Goal: Task Accomplishment & Management: Manage account settings

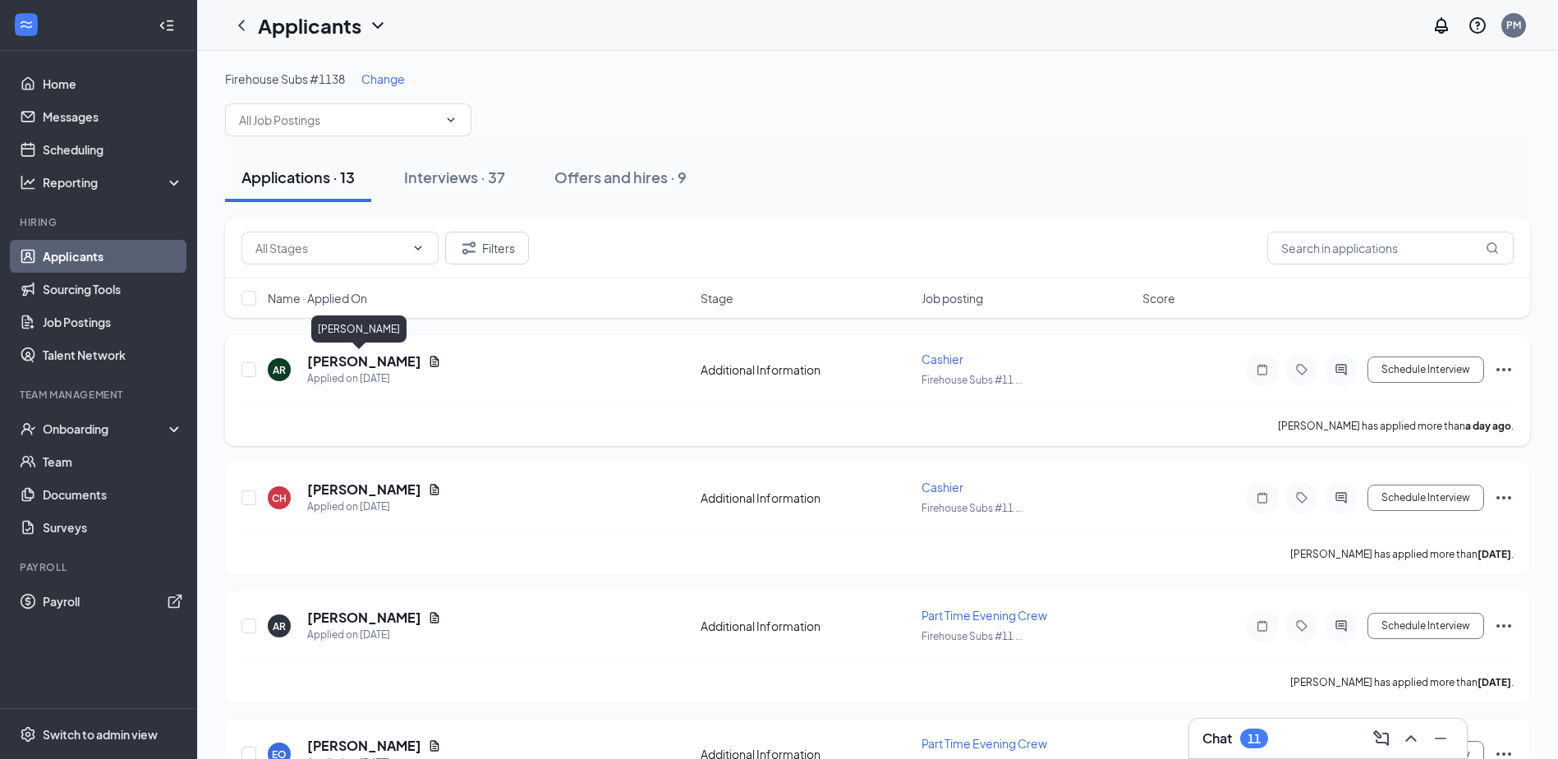
click at [345, 366] on h5 "[PERSON_NAME]" at bounding box center [364, 361] width 114 height 18
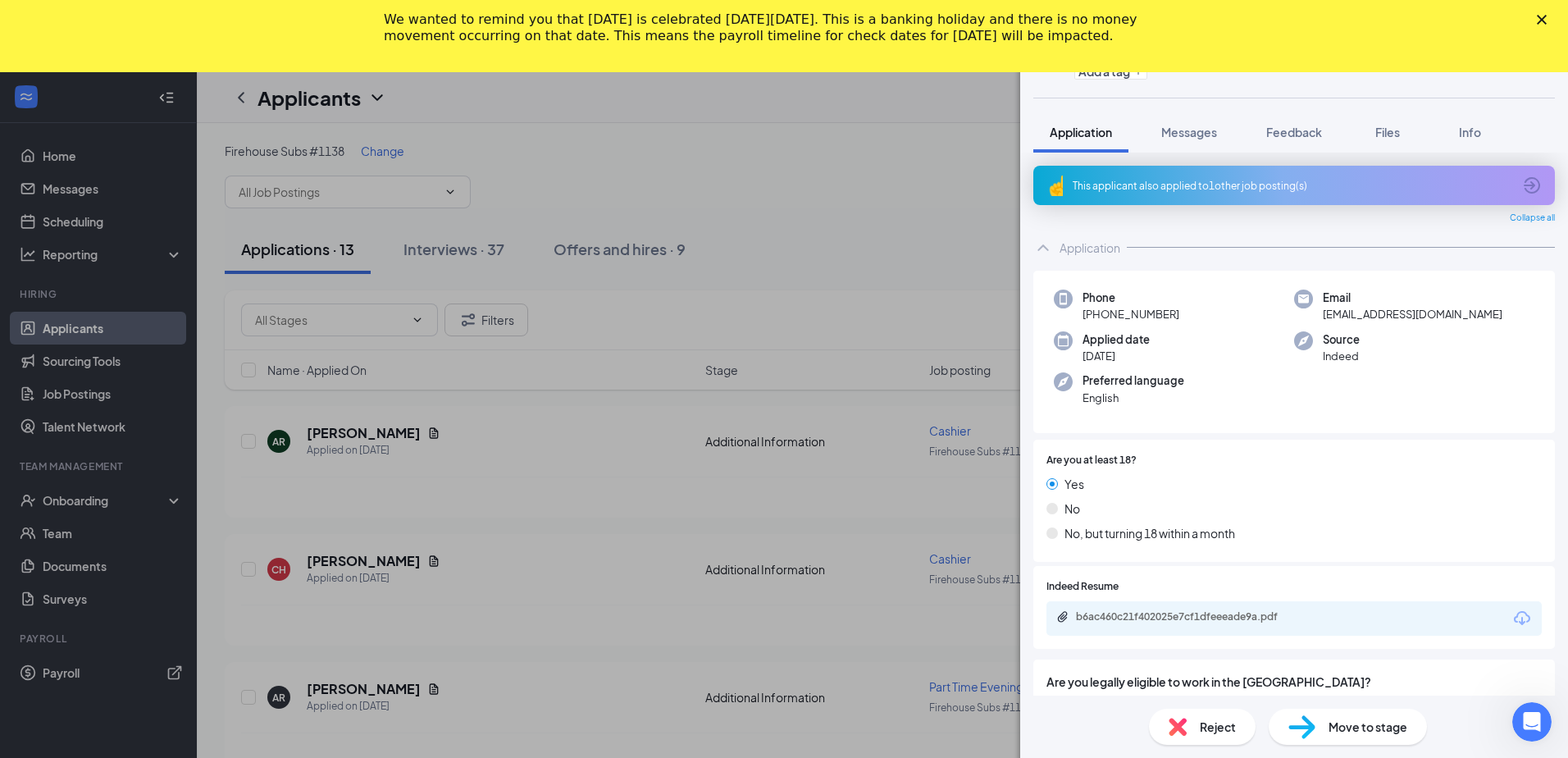
click at [1548, 21] on div "Close" at bounding box center [1545, 20] width 16 height 10
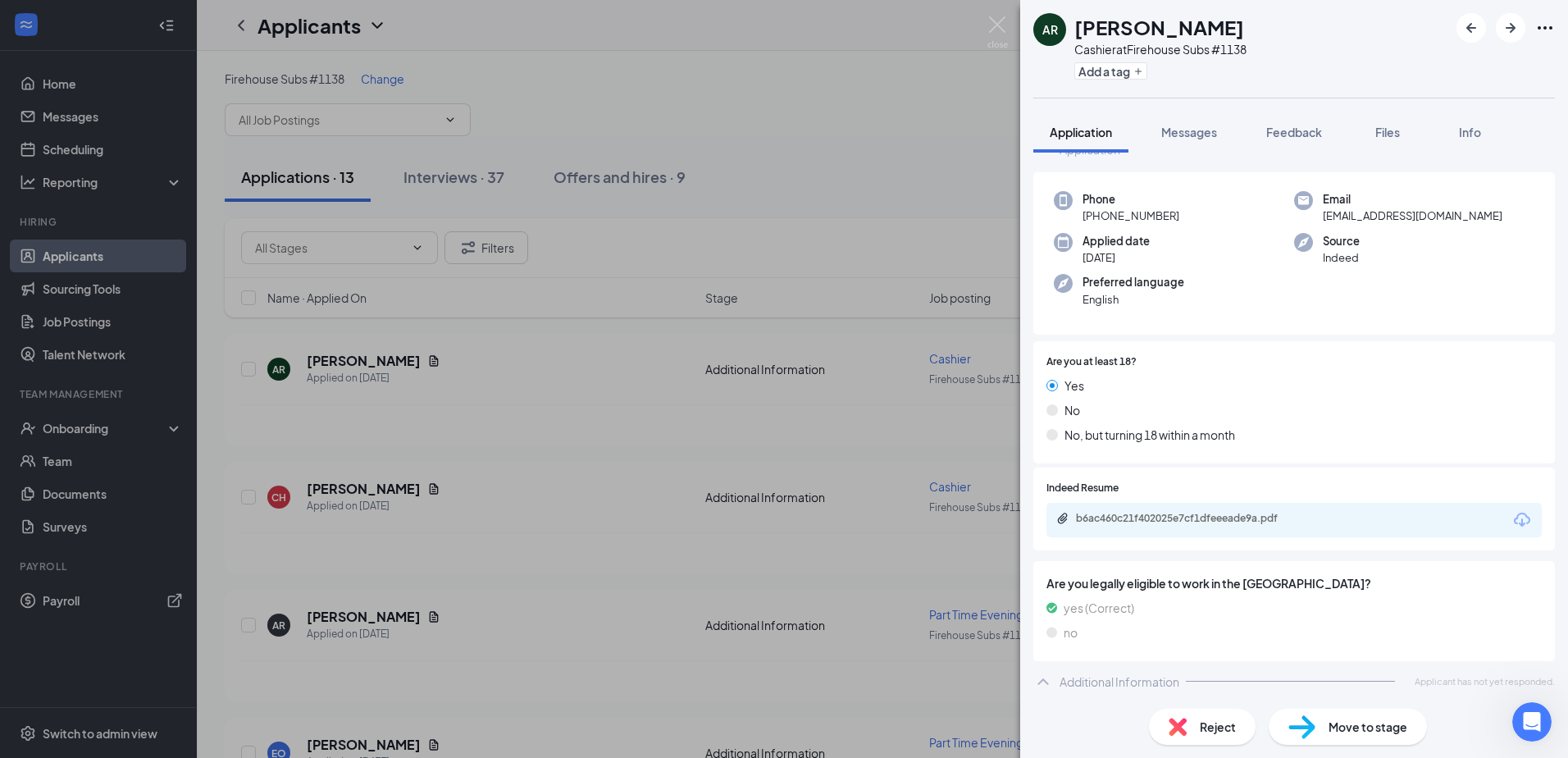
scroll to position [101, 0]
click at [1203, 515] on div "b6ac460c21f402025e7cf1dfeeeade9a.pdf" at bounding box center [1191, 515] width 230 height 13
drag, startPoint x: 1072, startPoint y: 25, endPoint x: 1189, endPoint y: 26, distance: 117.0
click at [1189, 26] on div "AR [PERSON_NAME] Cashier at Firehouse Subs #1138 Add a tag" at bounding box center [1140, 48] width 214 height 71
drag, startPoint x: 1189, startPoint y: 26, endPoint x: 1151, endPoint y: 33, distance: 38.6
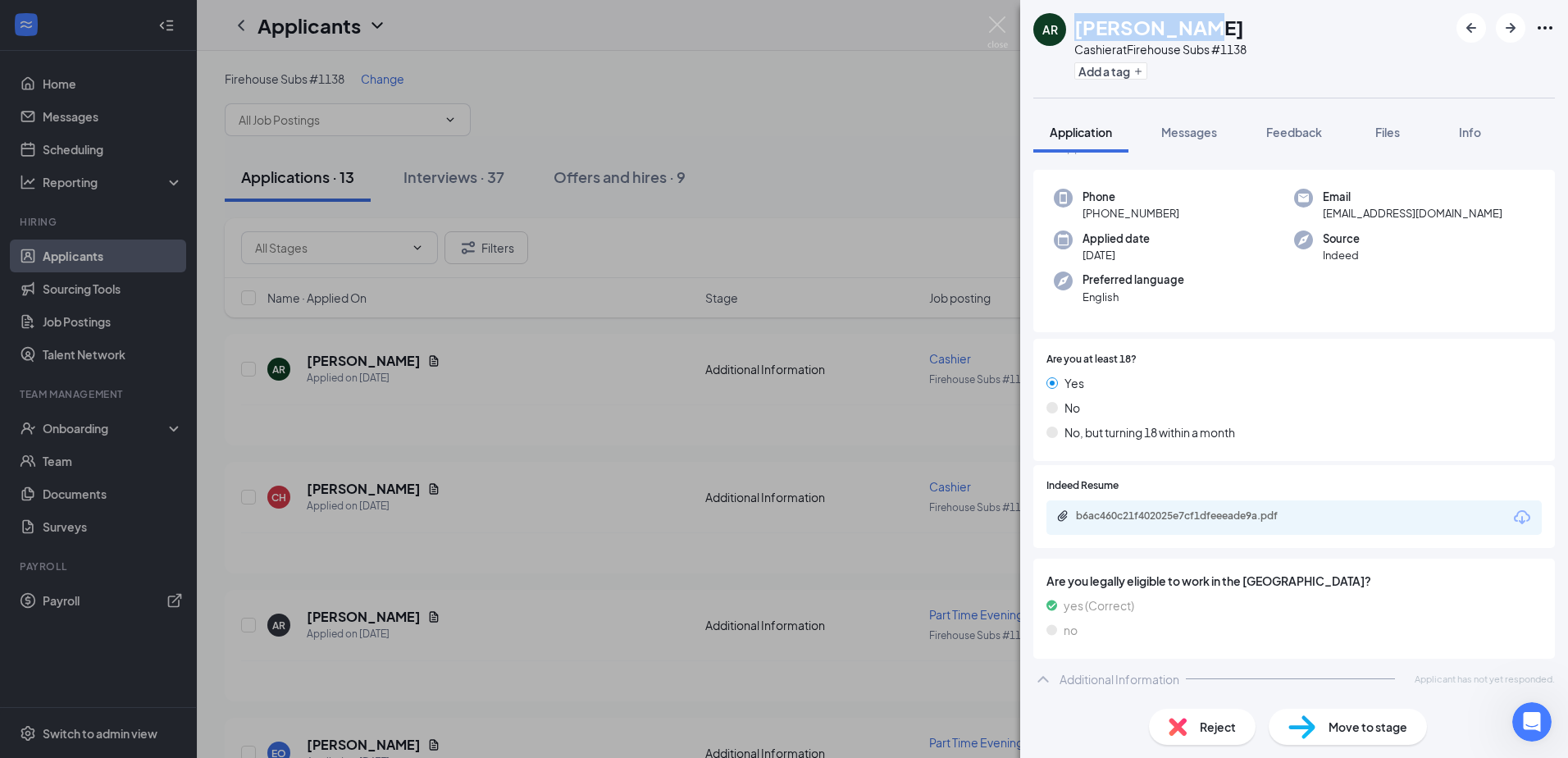
click at [1151, 33] on h1 "[PERSON_NAME]" at bounding box center [1159, 27] width 170 height 28
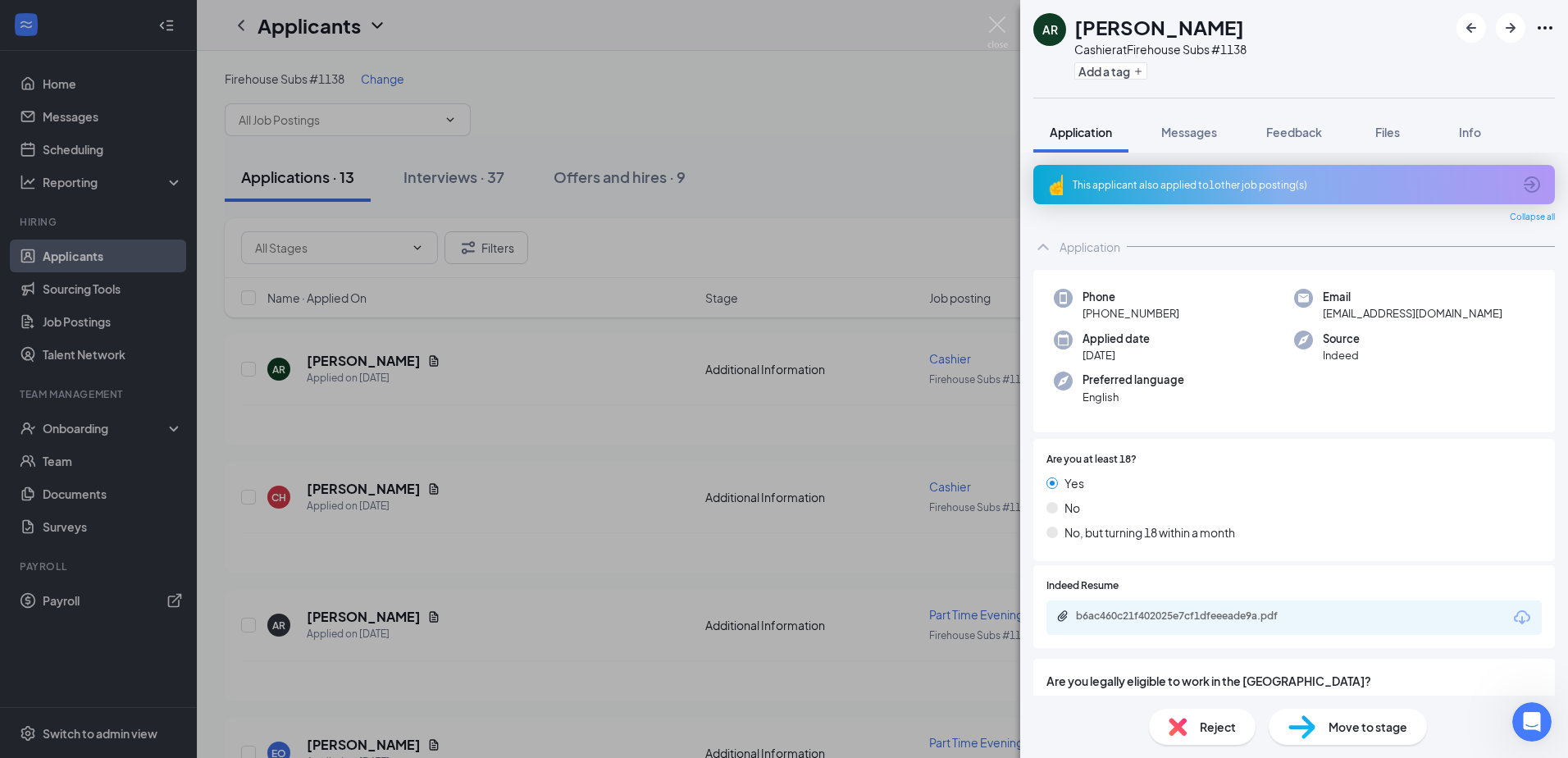
scroll to position [0, 0]
click at [1140, 192] on div "This applicant also applied to 1 other job posting(s)" at bounding box center [1293, 186] width 439 height 14
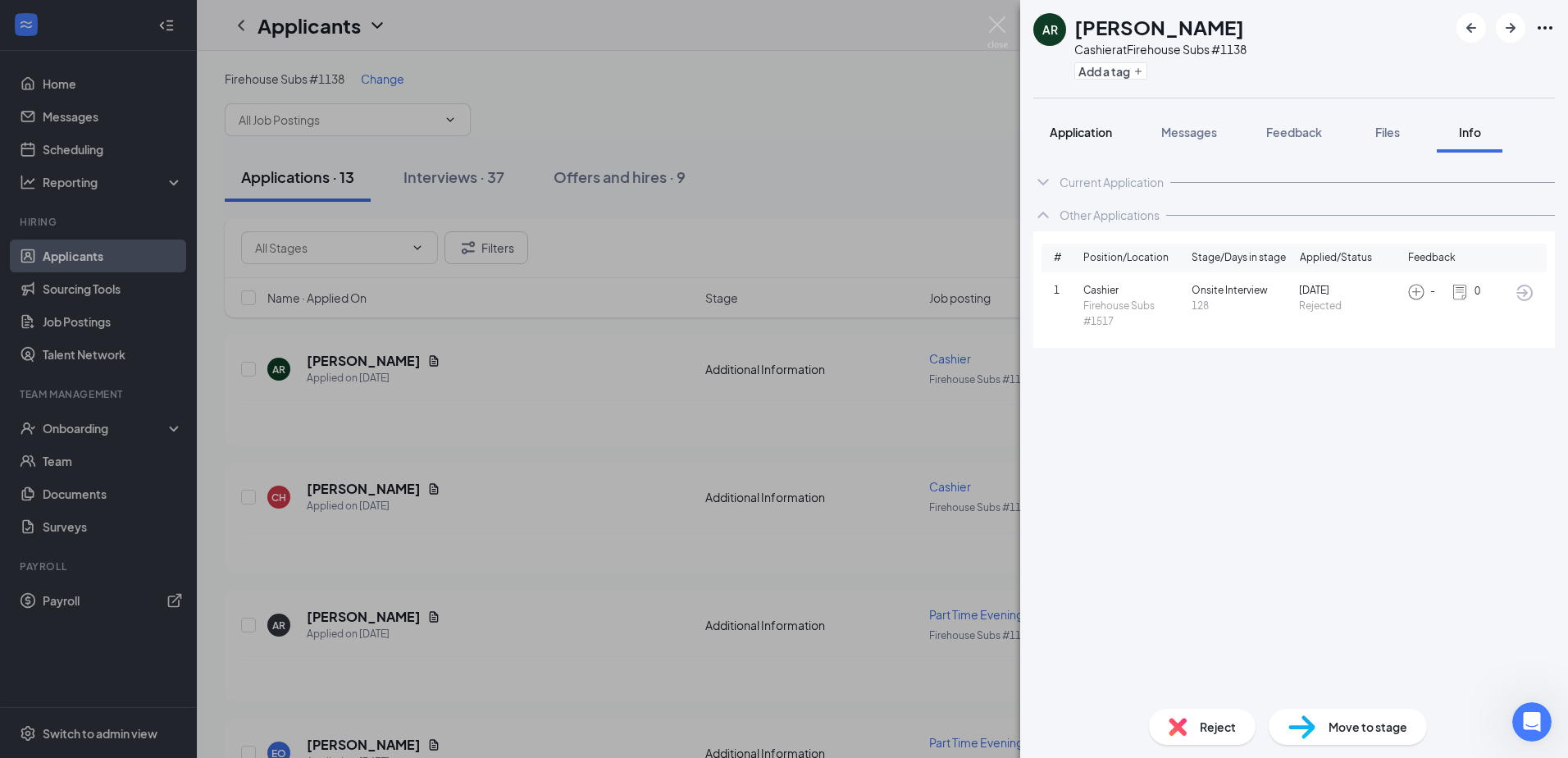
click at [1080, 135] on span "Application" at bounding box center [1081, 132] width 62 height 15
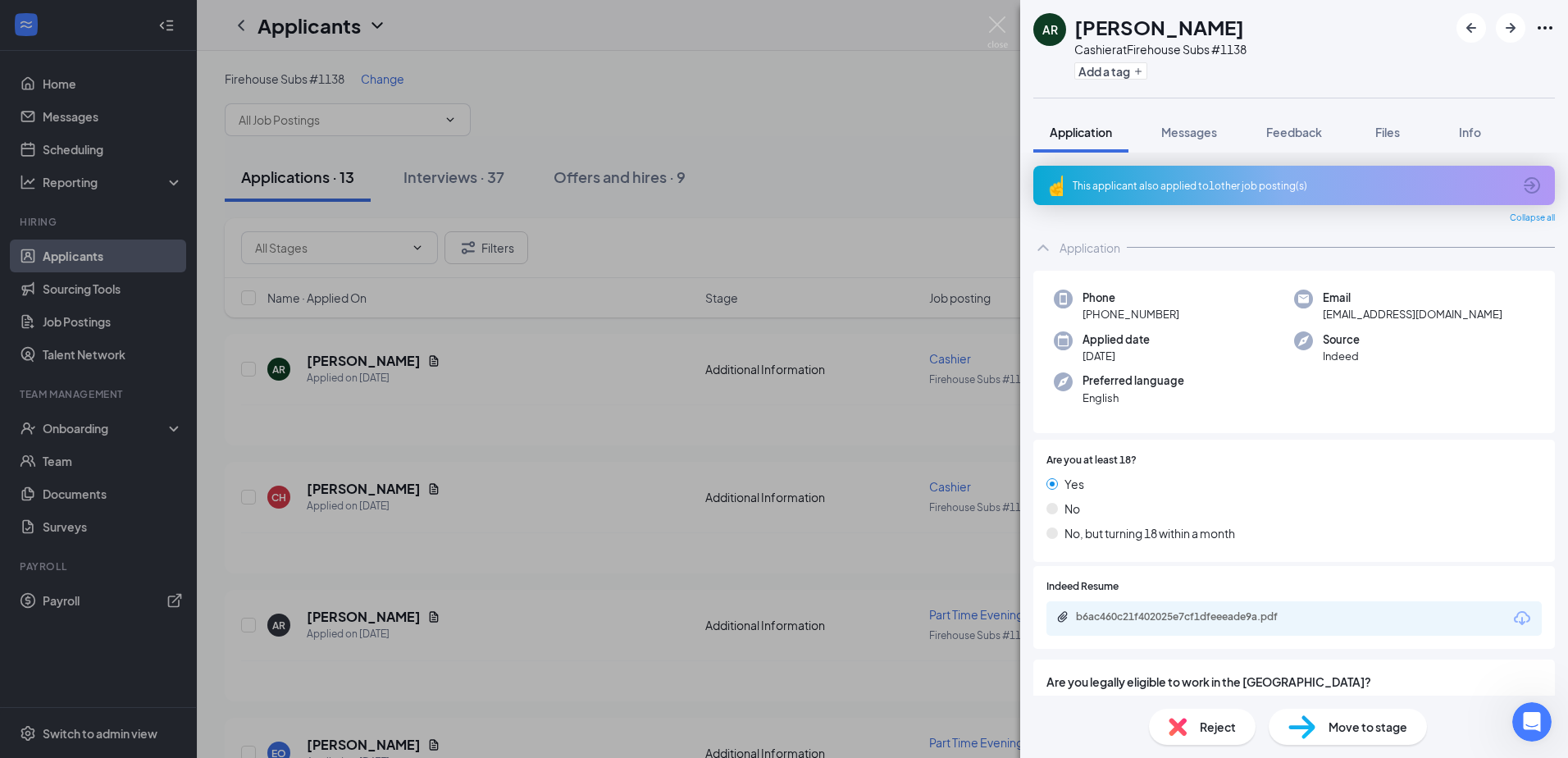
click at [428, 172] on div "AR [PERSON_NAME] Cashier at Firehouse Subs #1138 Add a tag Application Messages…" at bounding box center [784, 379] width 1568 height 758
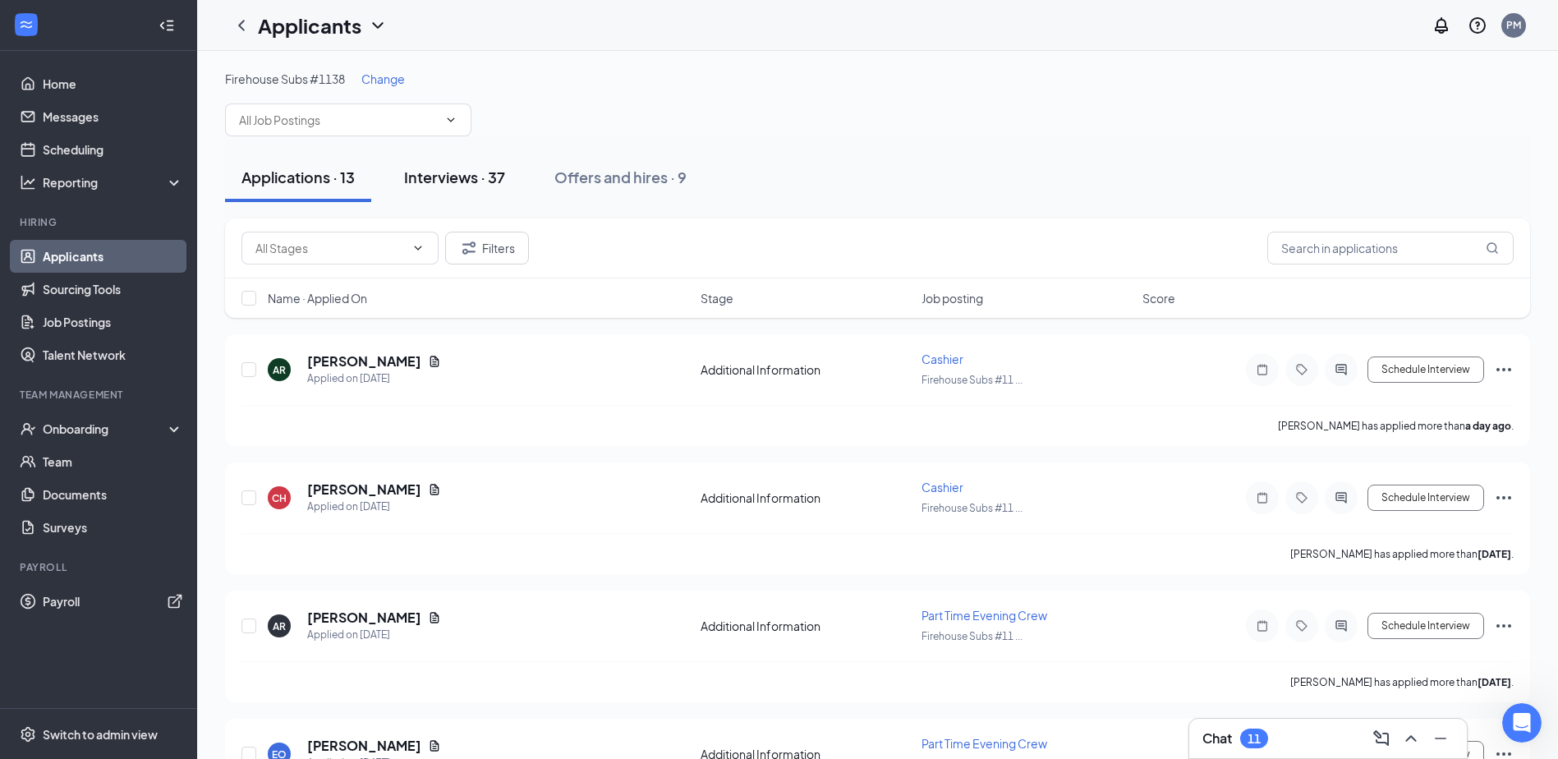
drag, startPoint x: 470, startPoint y: 178, endPoint x: 462, endPoint y: 180, distance: 8.4
click at [469, 178] on div "Interviews · 37" at bounding box center [454, 177] width 101 height 21
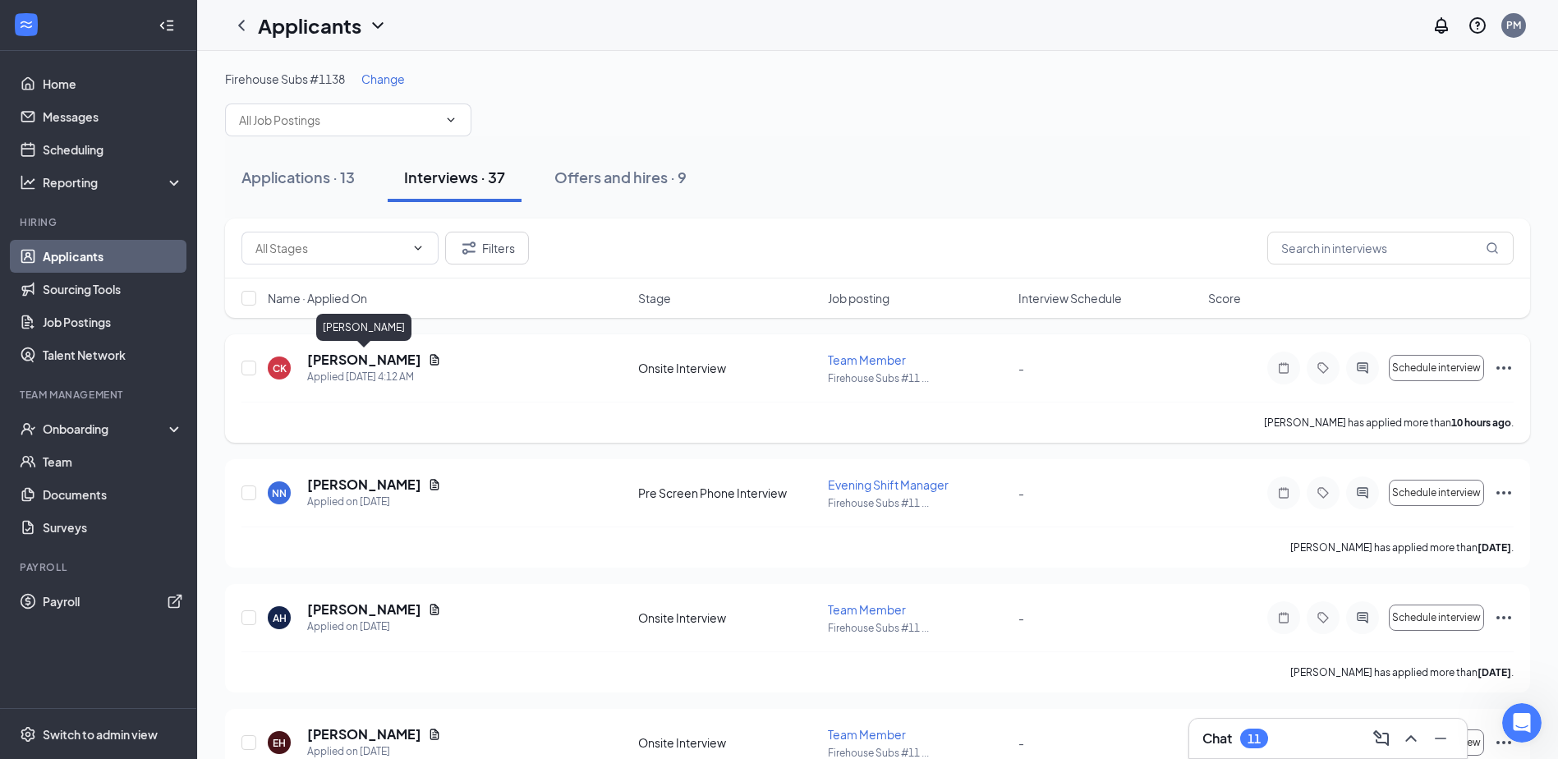
click at [383, 354] on h5 "[PERSON_NAME]" at bounding box center [364, 360] width 114 height 18
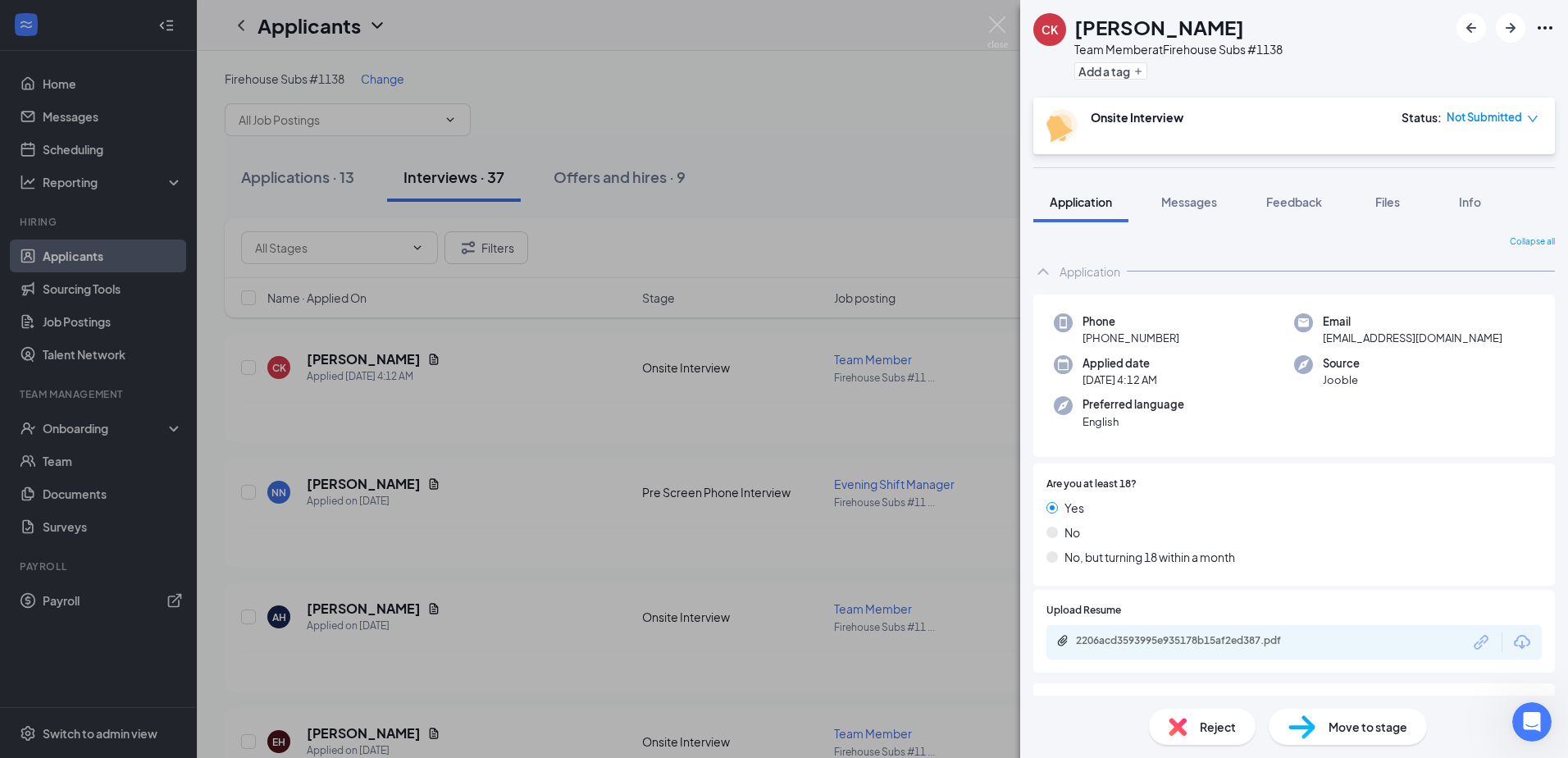
drag, startPoint x: 1096, startPoint y: 339, endPoint x: 1195, endPoint y: 341, distance: 99.0
click at [1195, 341] on div "Phone [PHONE_NUMBER]" at bounding box center [1174, 331] width 241 height 34
drag, startPoint x: 1195, startPoint y: 341, endPoint x: 1182, endPoint y: 343, distance: 13.2
click at [1182, 343] on div "Phone [PHONE_NUMBER]" at bounding box center [1174, 331] width 241 height 34
drag, startPoint x: 1181, startPoint y: 340, endPoint x: 1073, endPoint y: 343, distance: 108.0
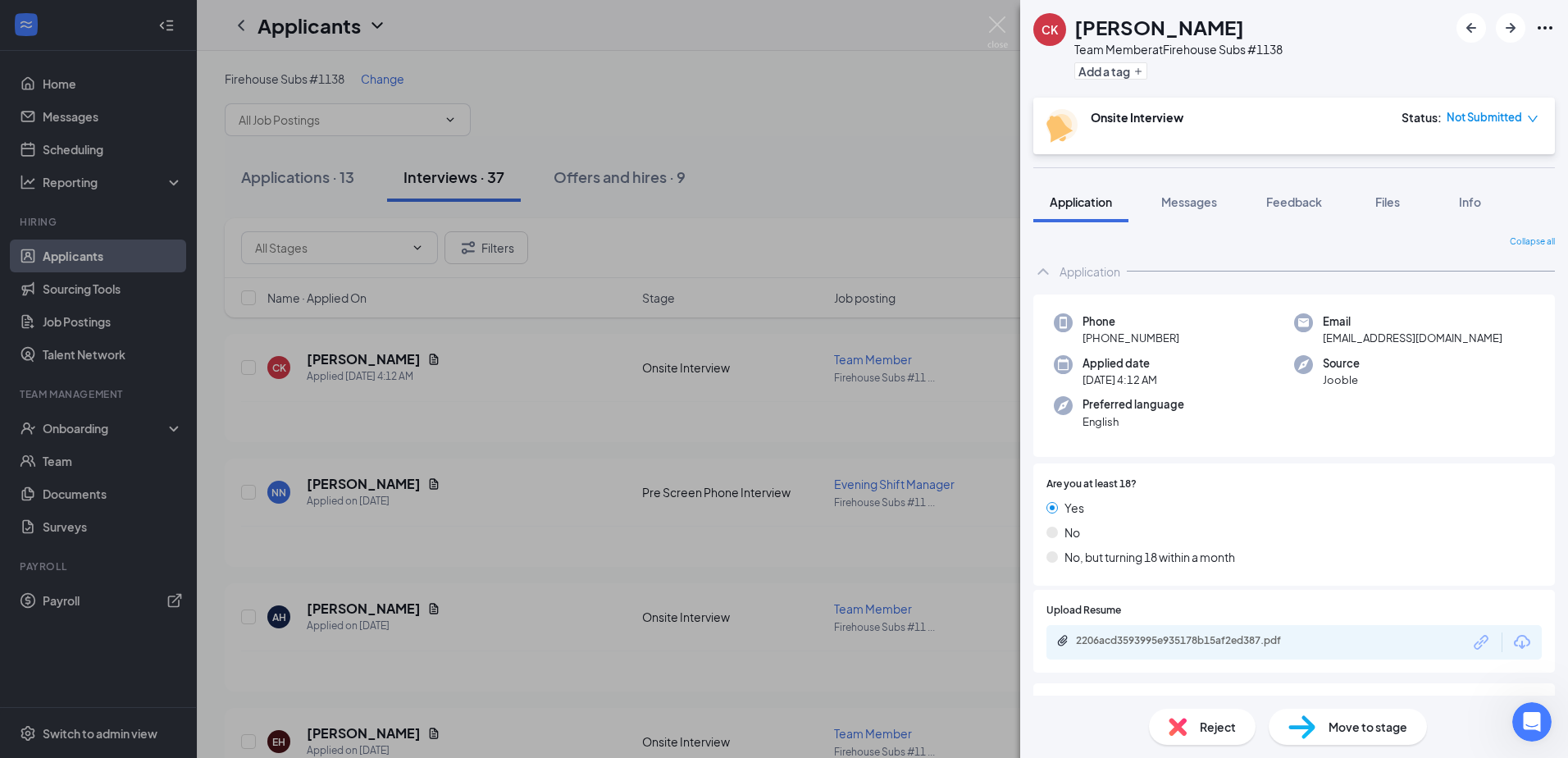
click at [1073, 343] on div "Phone [PHONE_NUMBER]" at bounding box center [1174, 331] width 241 height 34
click at [1074, 342] on div "Phone [PHONE_NUMBER]" at bounding box center [1174, 331] width 241 height 34
drag, startPoint x: 1169, startPoint y: 342, endPoint x: 1131, endPoint y: 339, distance: 38.1
click at [1131, 339] on span "[PHONE_NUMBER]" at bounding box center [1130, 338] width 97 height 16
click at [1113, 340] on span "[PHONE_NUMBER]" at bounding box center [1130, 338] width 97 height 16
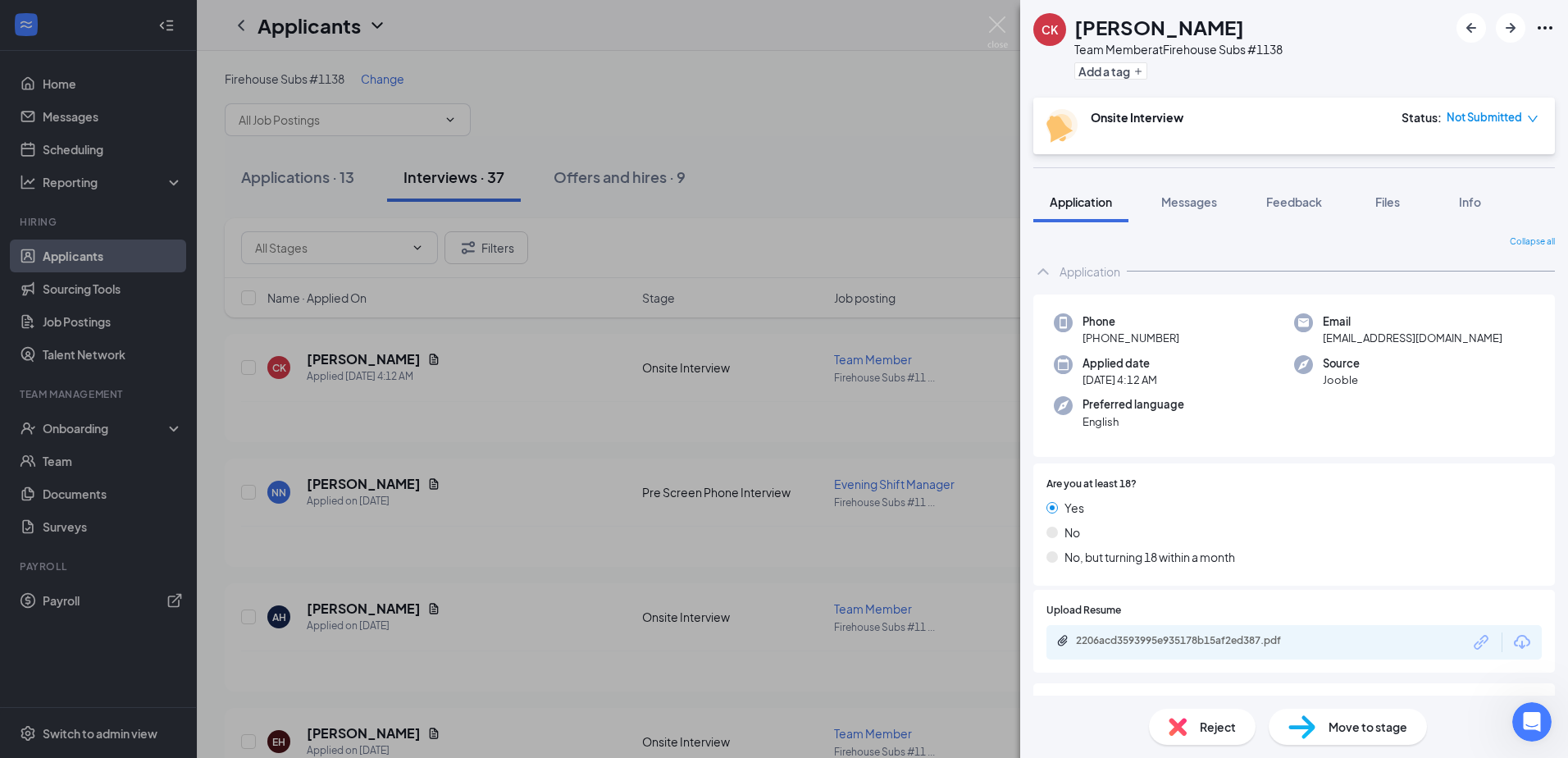
click at [1112, 340] on span "[PHONE_NUMBER]" at bounding box center [1130, 338] width 97 height 16
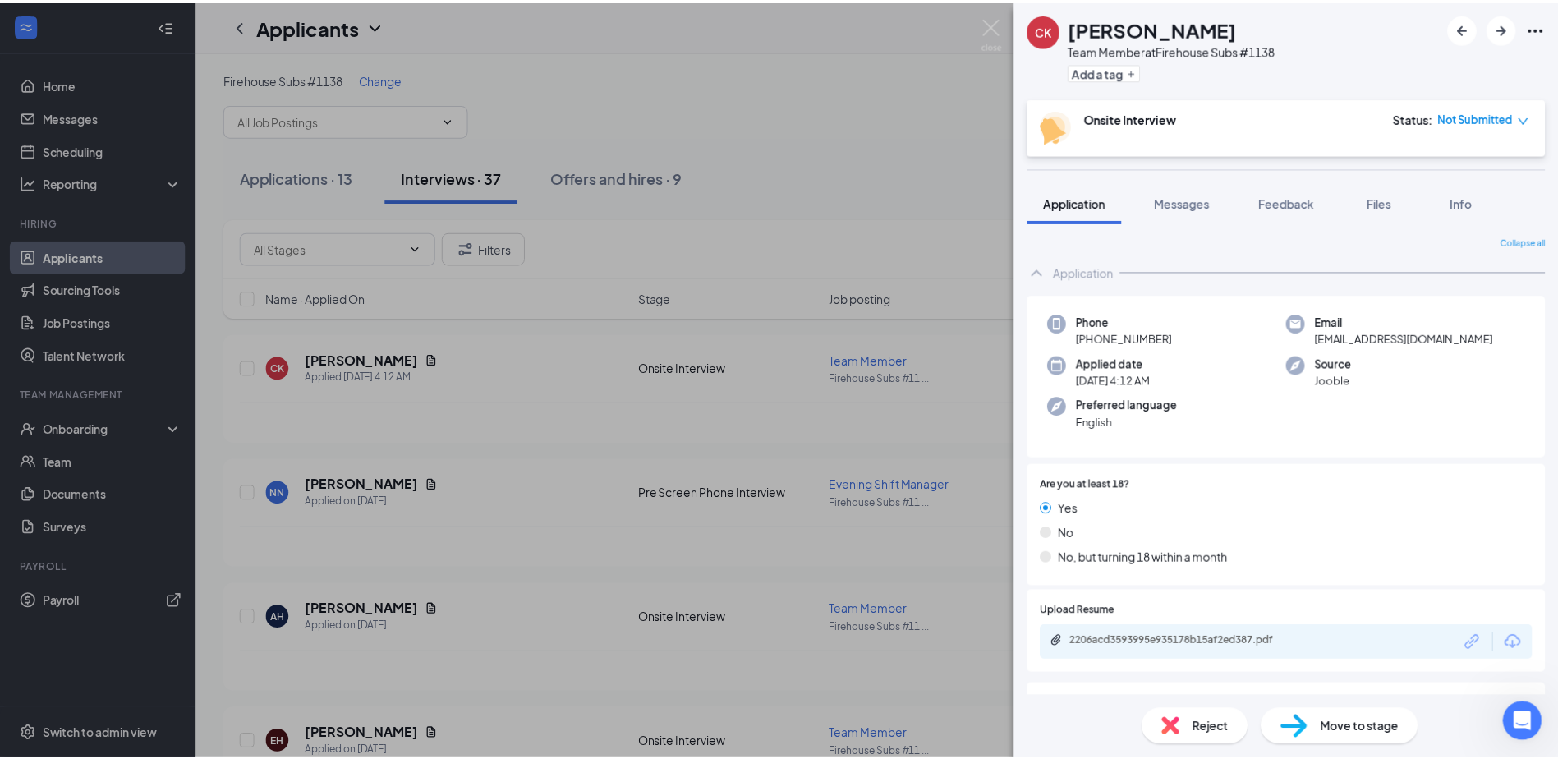
scroll to position [82, 0]
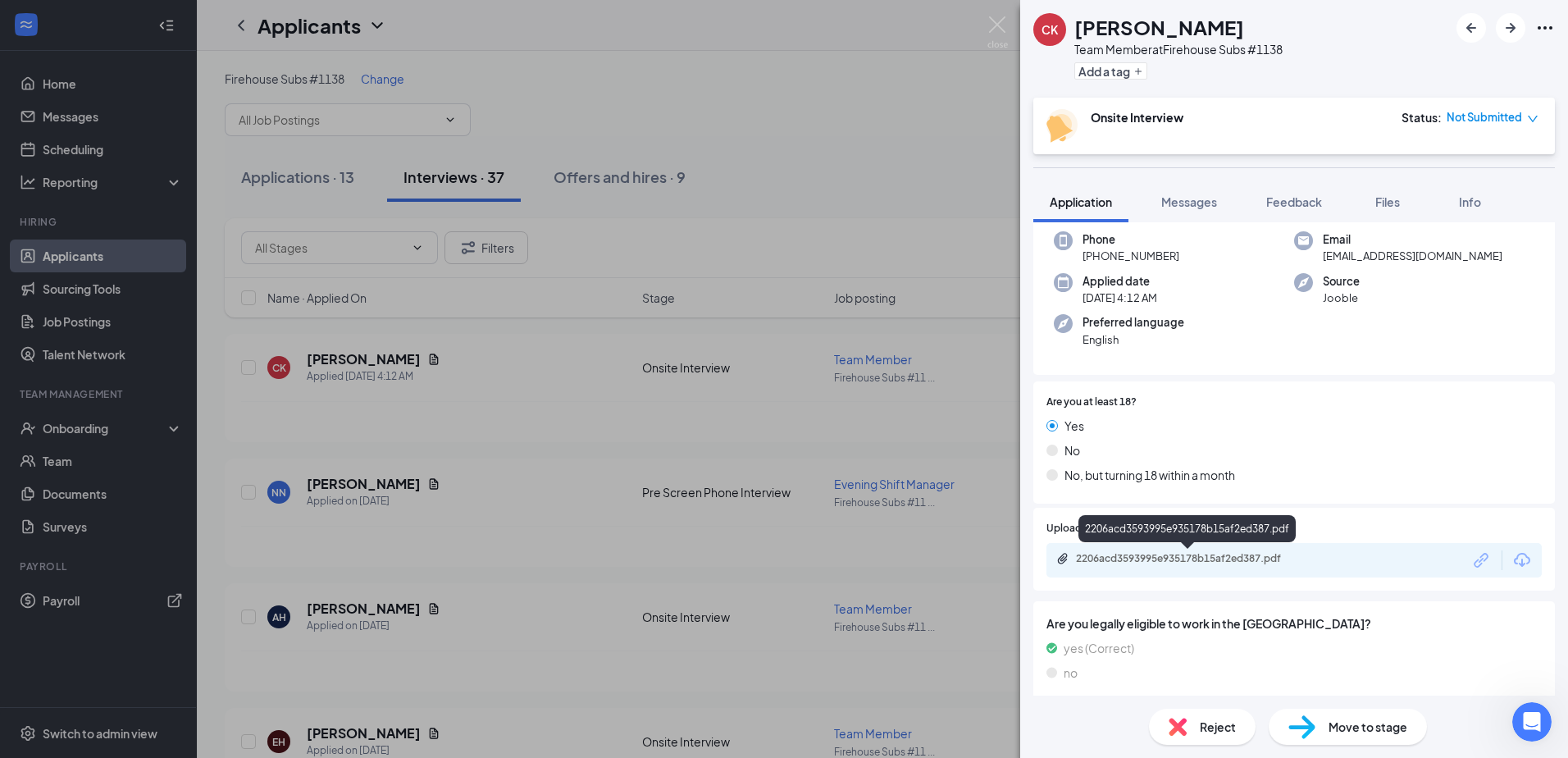
click at [1203, 560] on div "2206acd3593995e935178b15af2ed387.pdf" at bounding box center [1191, 558] width 230 height 13
click at [500, 67] on div "CK [PERSON_NAME] Team Member at Firehouse Subs #1138 Add a tag Onsite Interview…" at bounding box center [784, 379] width 1568 height 758
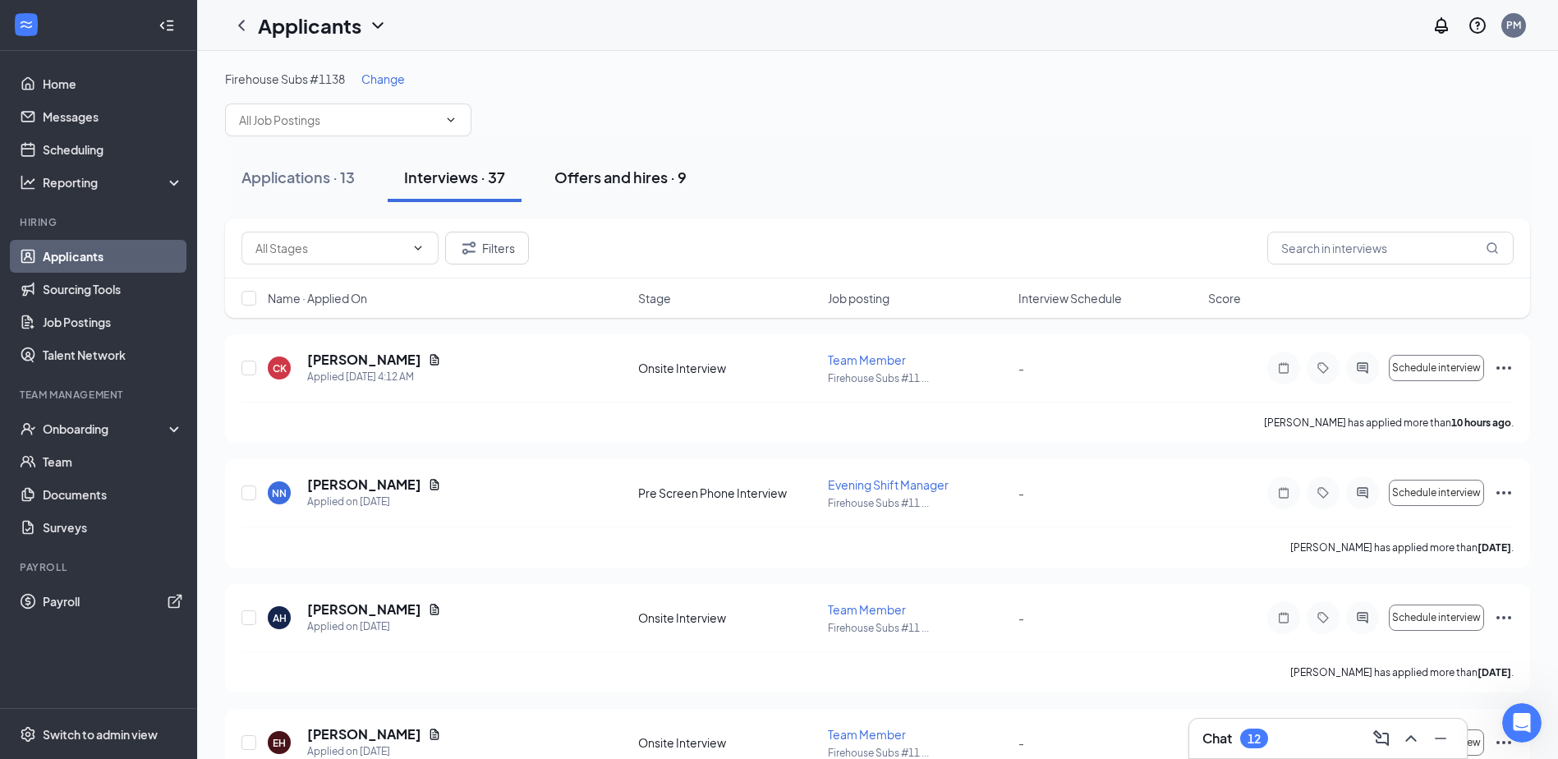
click at [618, 182] on div "Offers and hires · 9" at bounding box center [621, 177] width 132 height 21
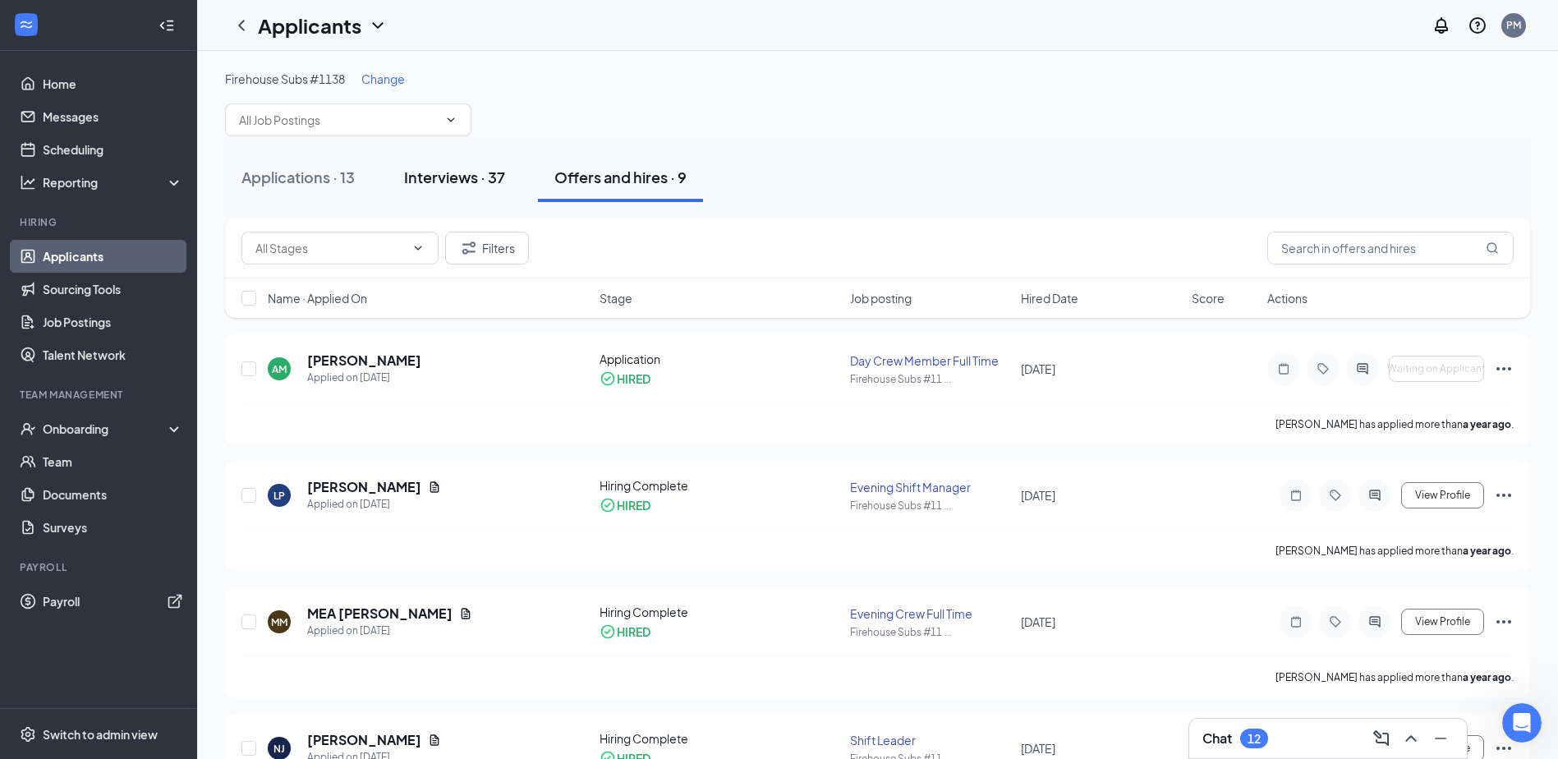
click at [472, 183] on div "Interviews · 37" at bounding box center [454, 177] width 101 height 21
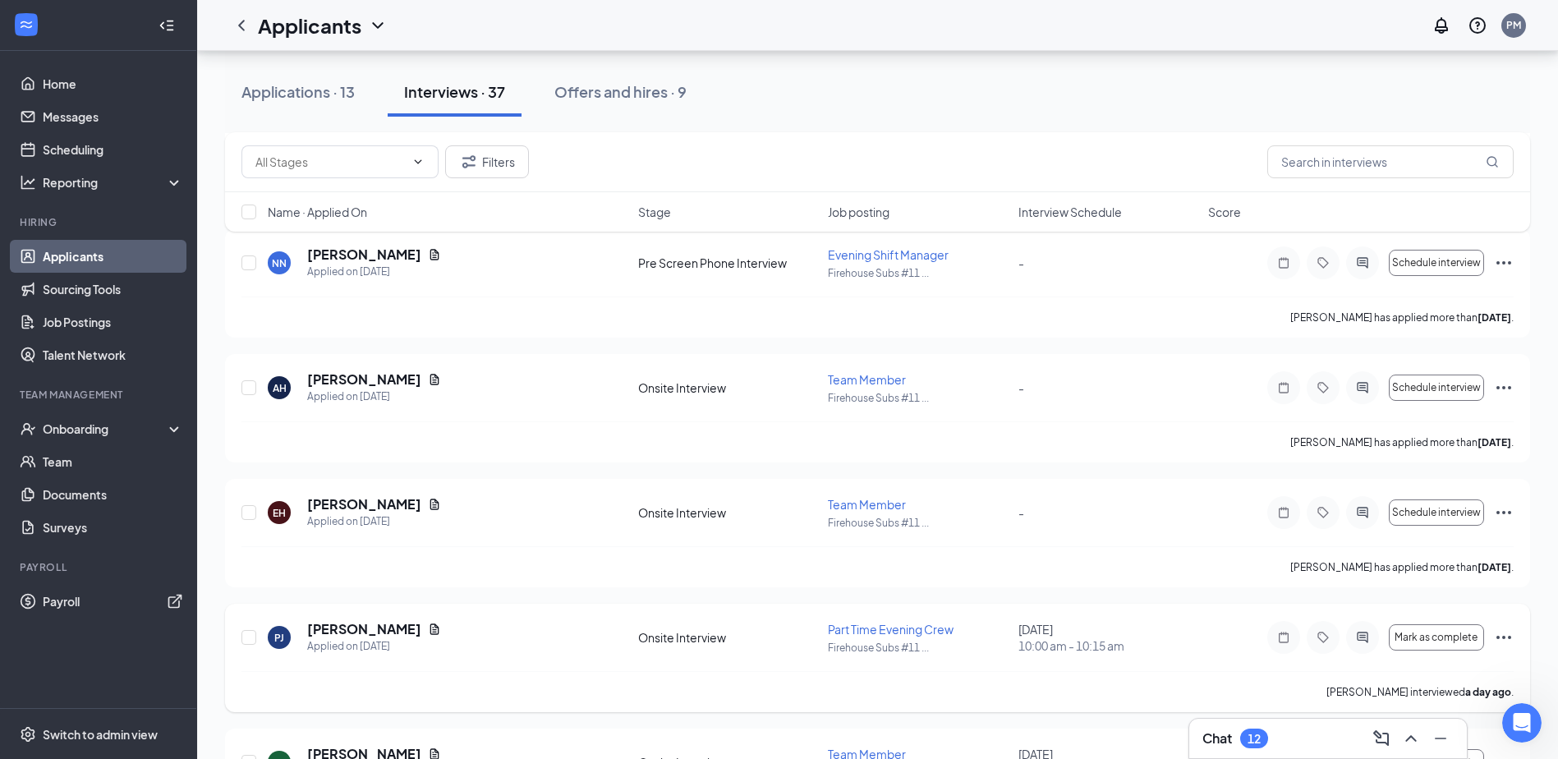
scroll to position [329, 0]
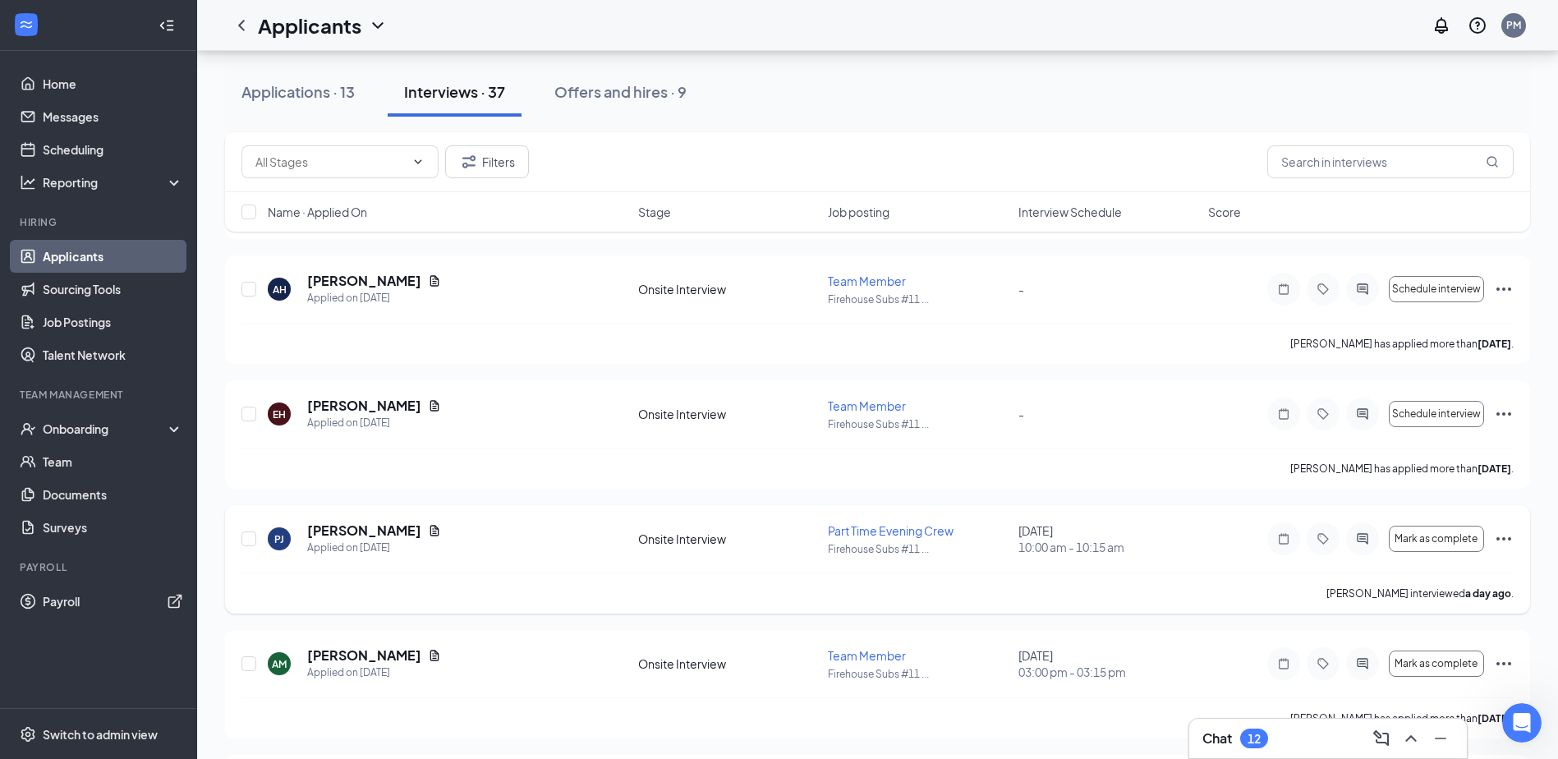
click at [1496, 535] on icon "Ellipses" at bounding box center [1504, 539] width 20 height 20
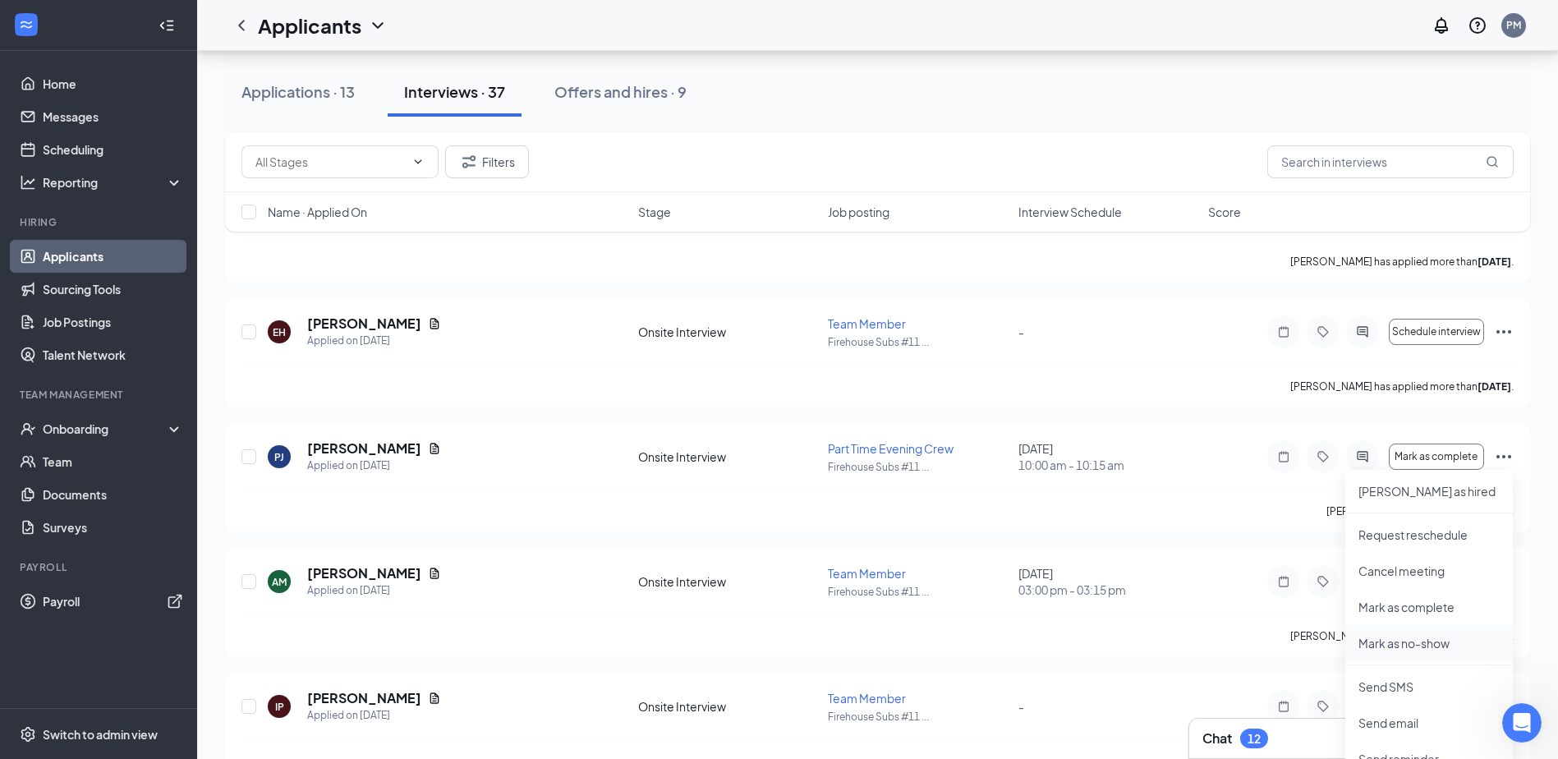
click at [1402, 640] on p "Mark as no-show" at bounding box center [1429, 643] width 141 height 16
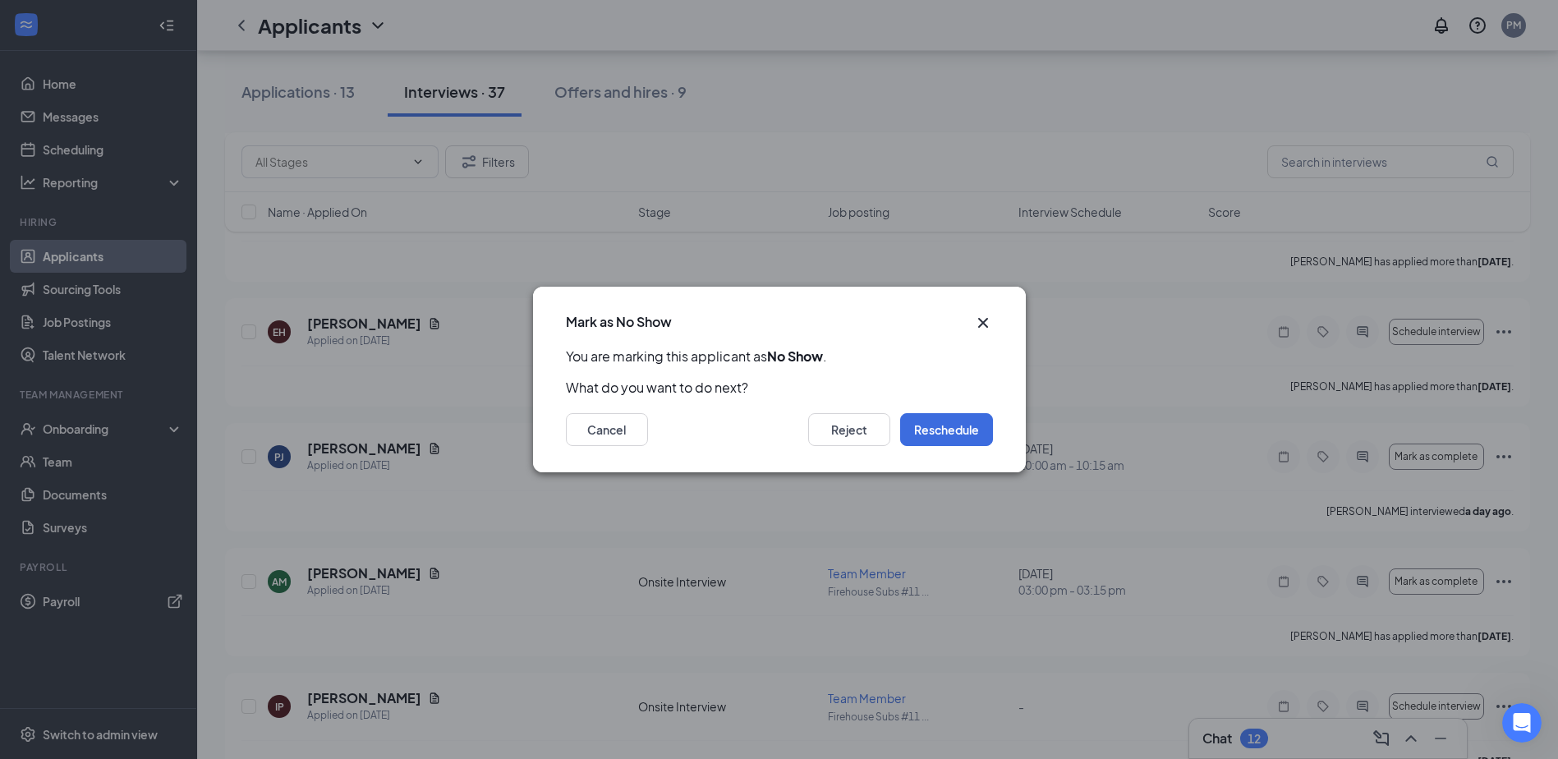
click at [981, 325] on icon "Cross" at bounding box center [983, 323] width 20 height 20
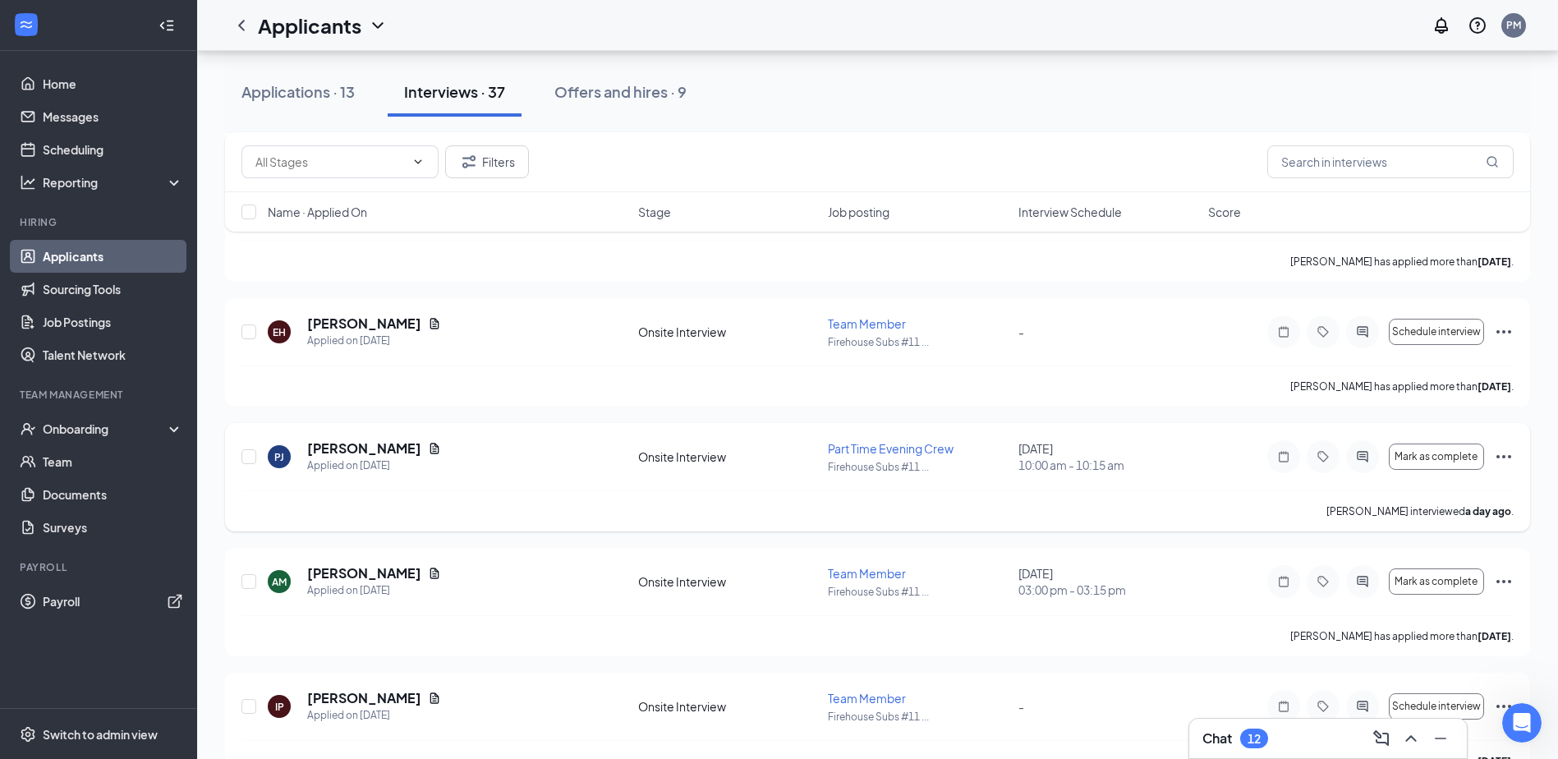
click at [1506, 451] on icon "Ellipses" at bounding box center [1504, 457] width 20 height 20
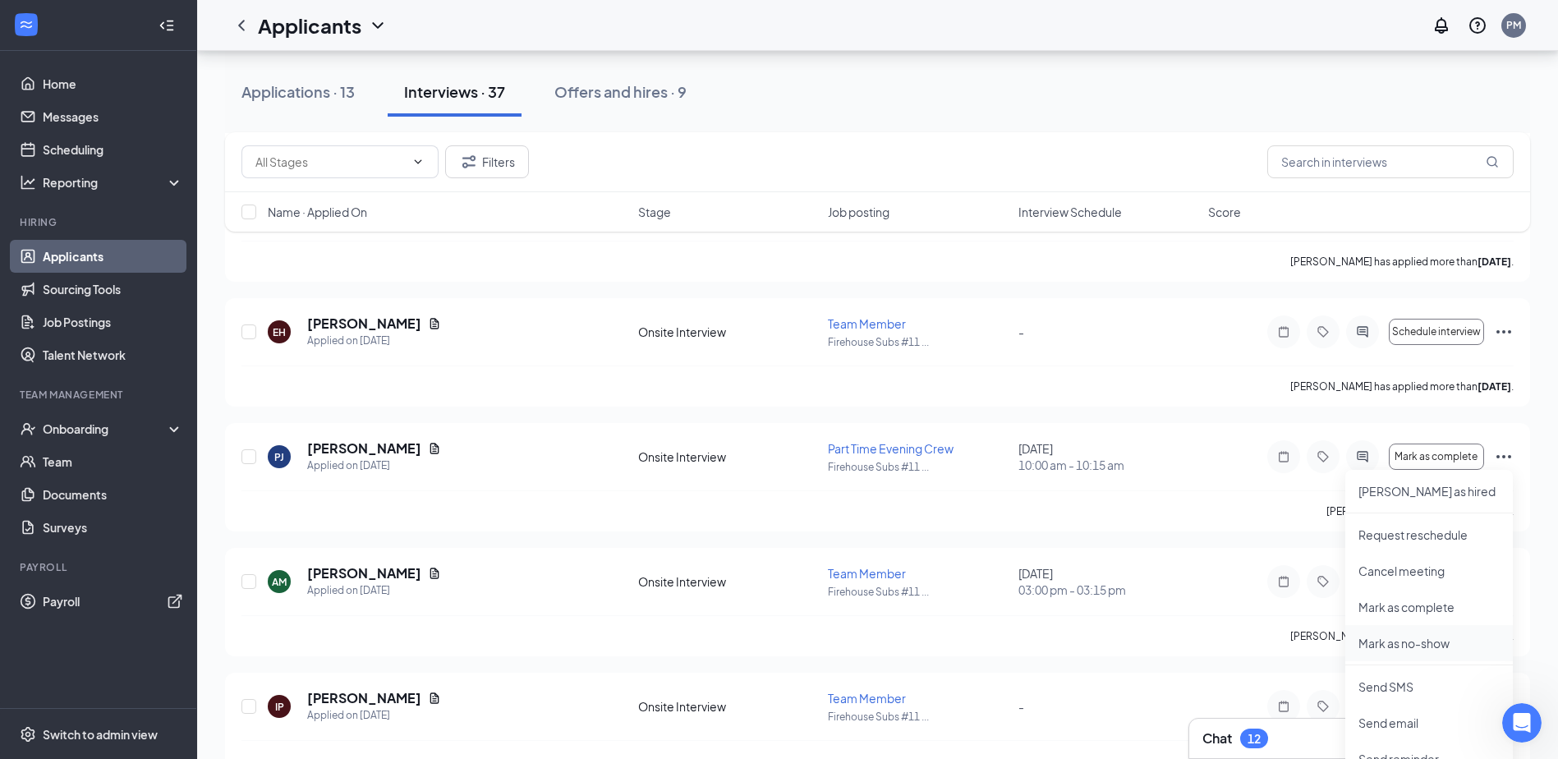
click at [1429, 640] on p "Mark as no-show" at bounding box center [1429, 643] width 141 height 16
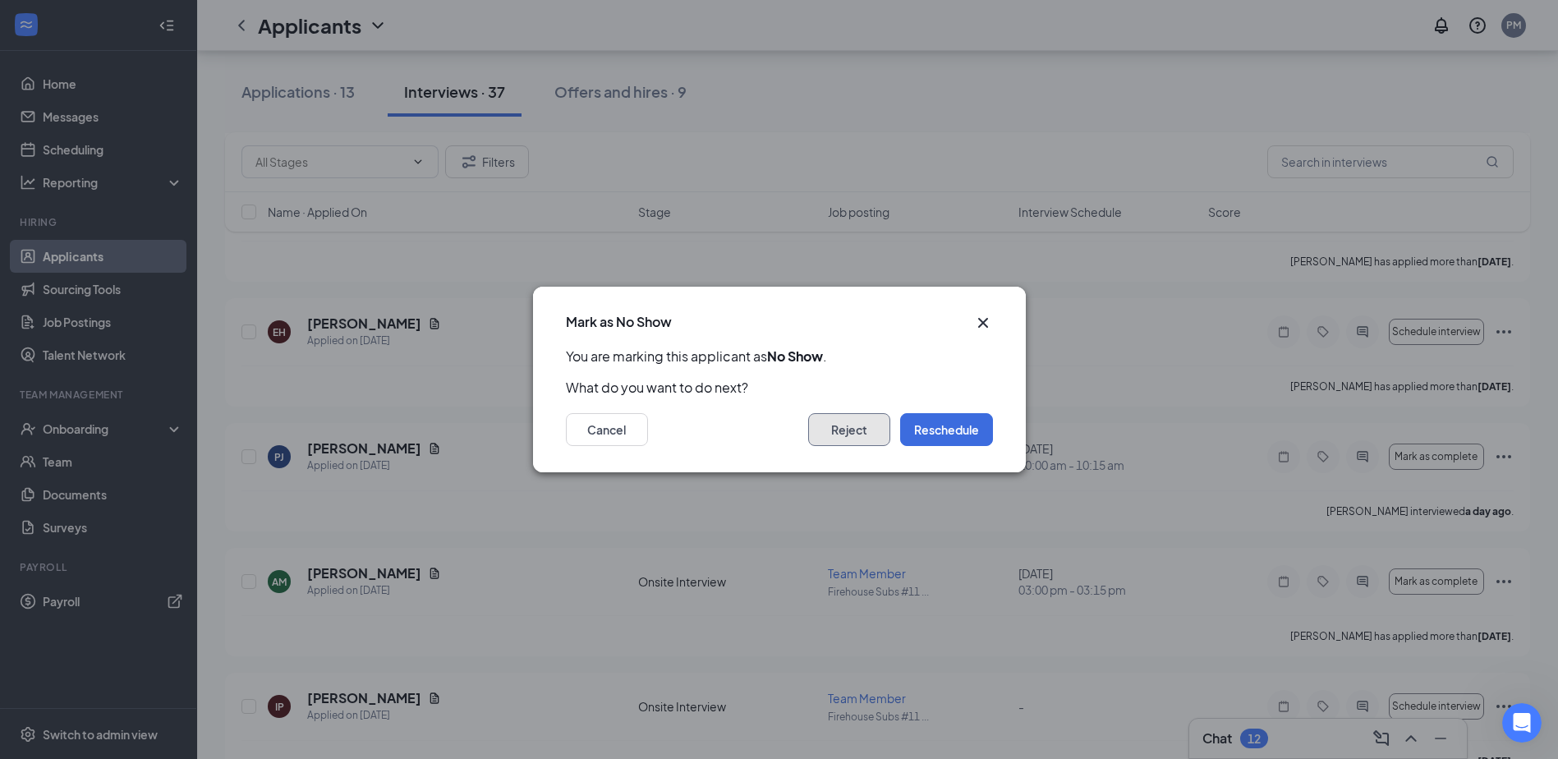
click at [845, 435] on button "Reject" at bounding box center [849, 429] width 82 height 33
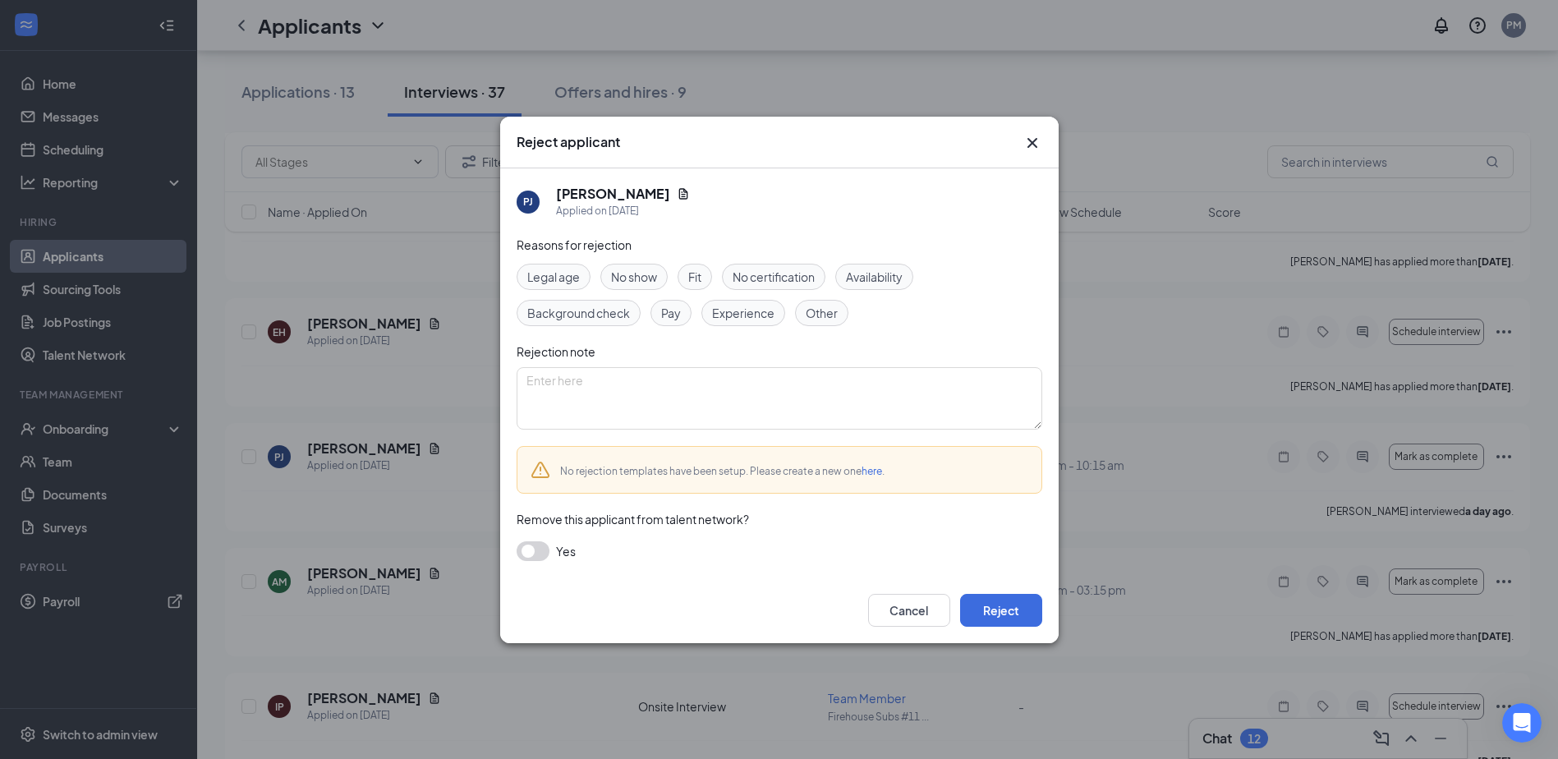
click at [638, 278] on span "No show" at bounding box center [634, 277] width 46 height 18
click at [987, 613] on button "Reject" at bounding box center [1001, 610] width 82 height 33
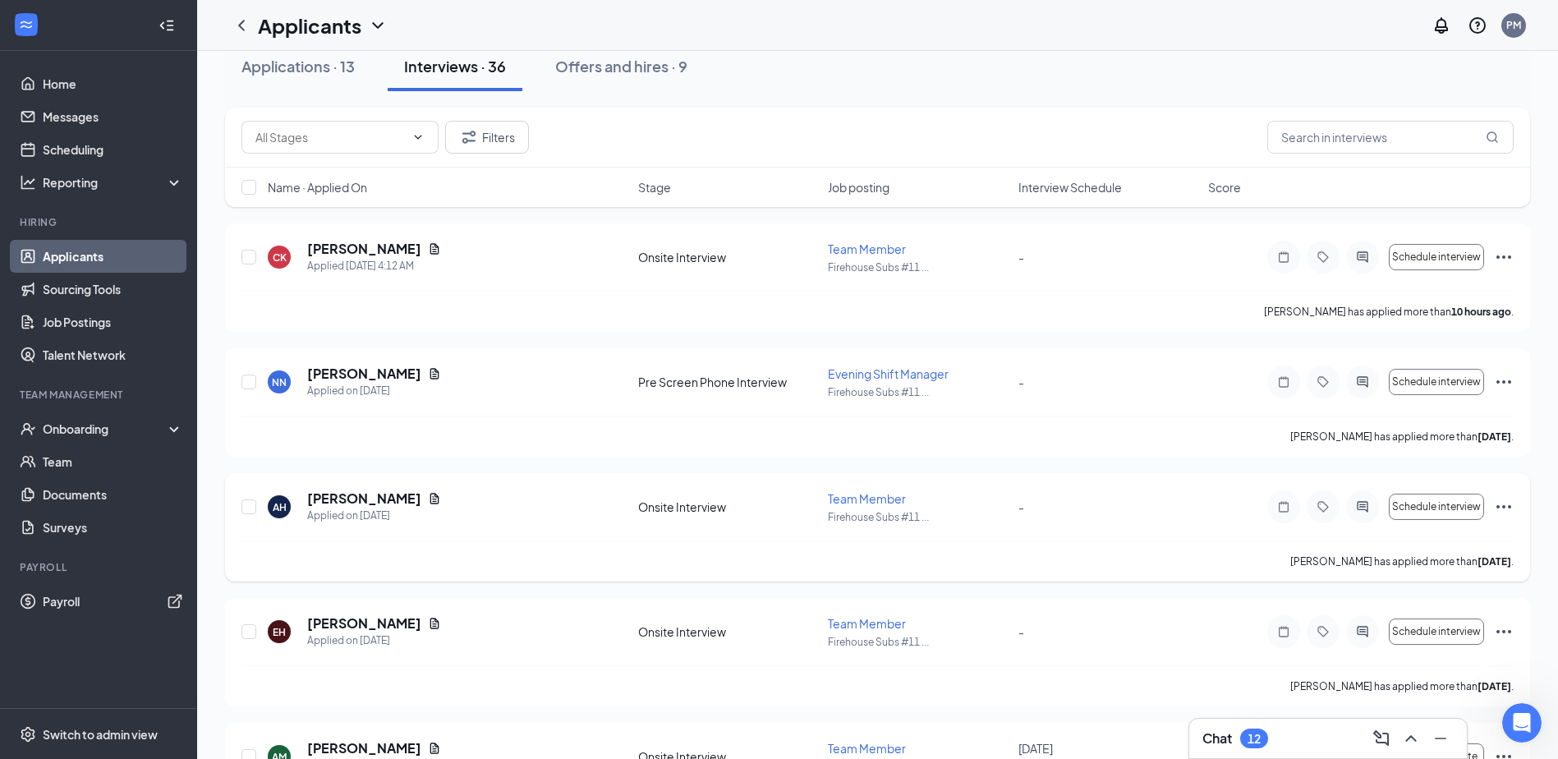
scroll to position [0, 0]
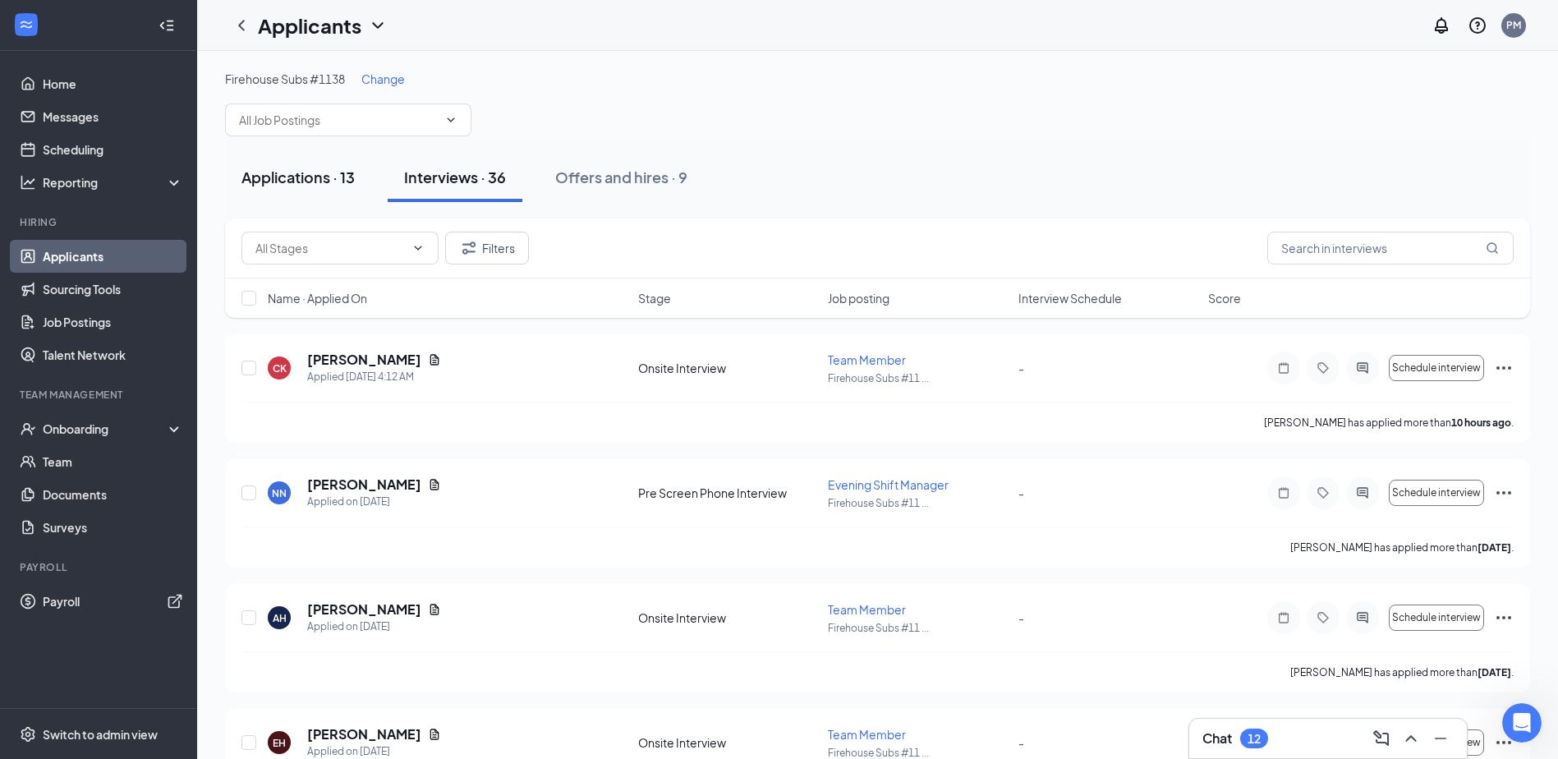
click at [318, 172] on div "Applications · 13" at bounding box center [298, 177] width 113 height 21
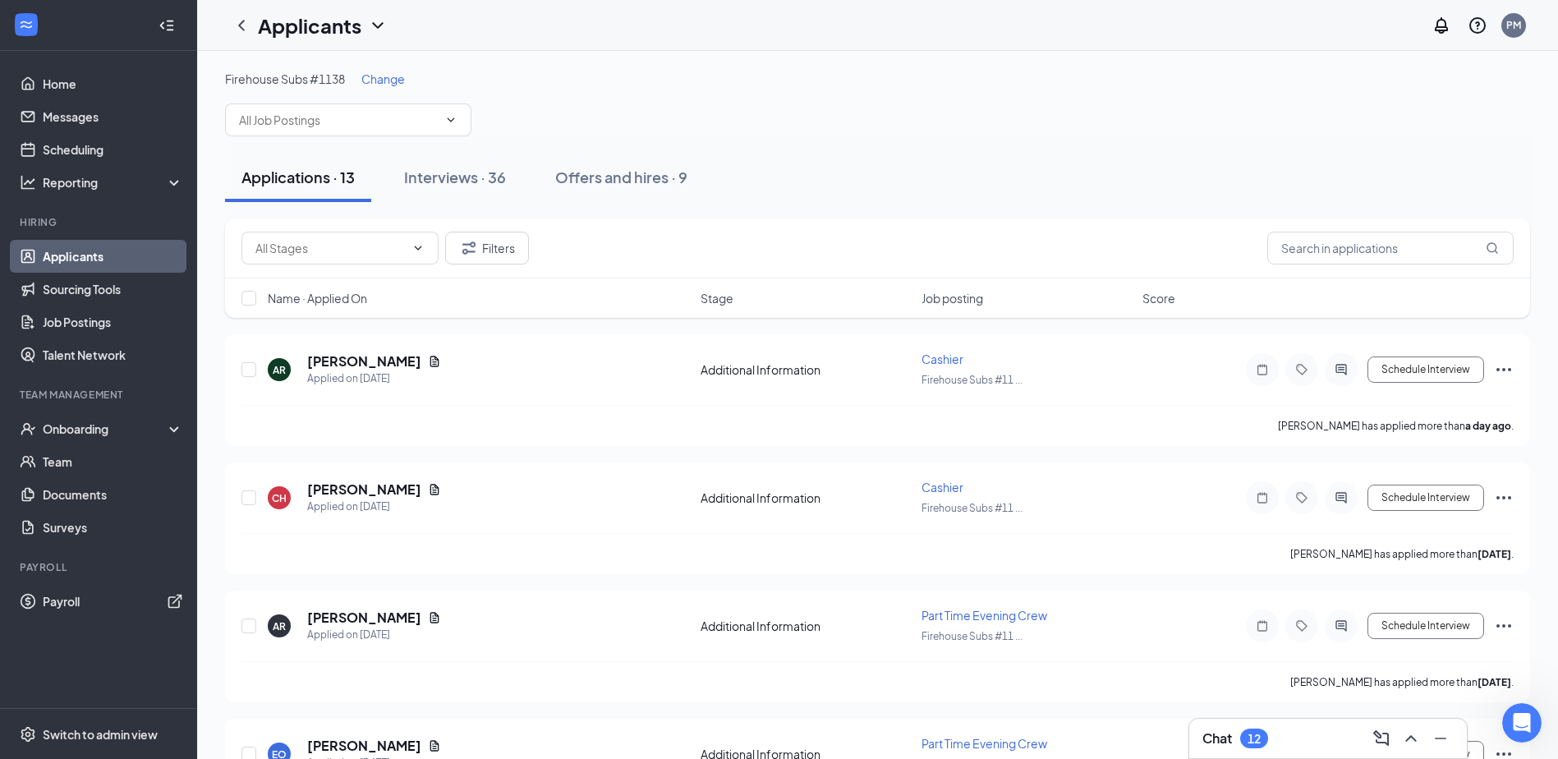
click at [927, 35] on div "Applicants PM" at bounding box center [877, 25] width 1361 height 51
click at [1050, 186] on div "Applications · 13 Interviews · 36 Offers and hires · 9" at bounding box center [877, 177] width 1305 height 49
click at [462, 186] on div "Interviews · 36" at bounding box center [455, 177] width 102 height 21
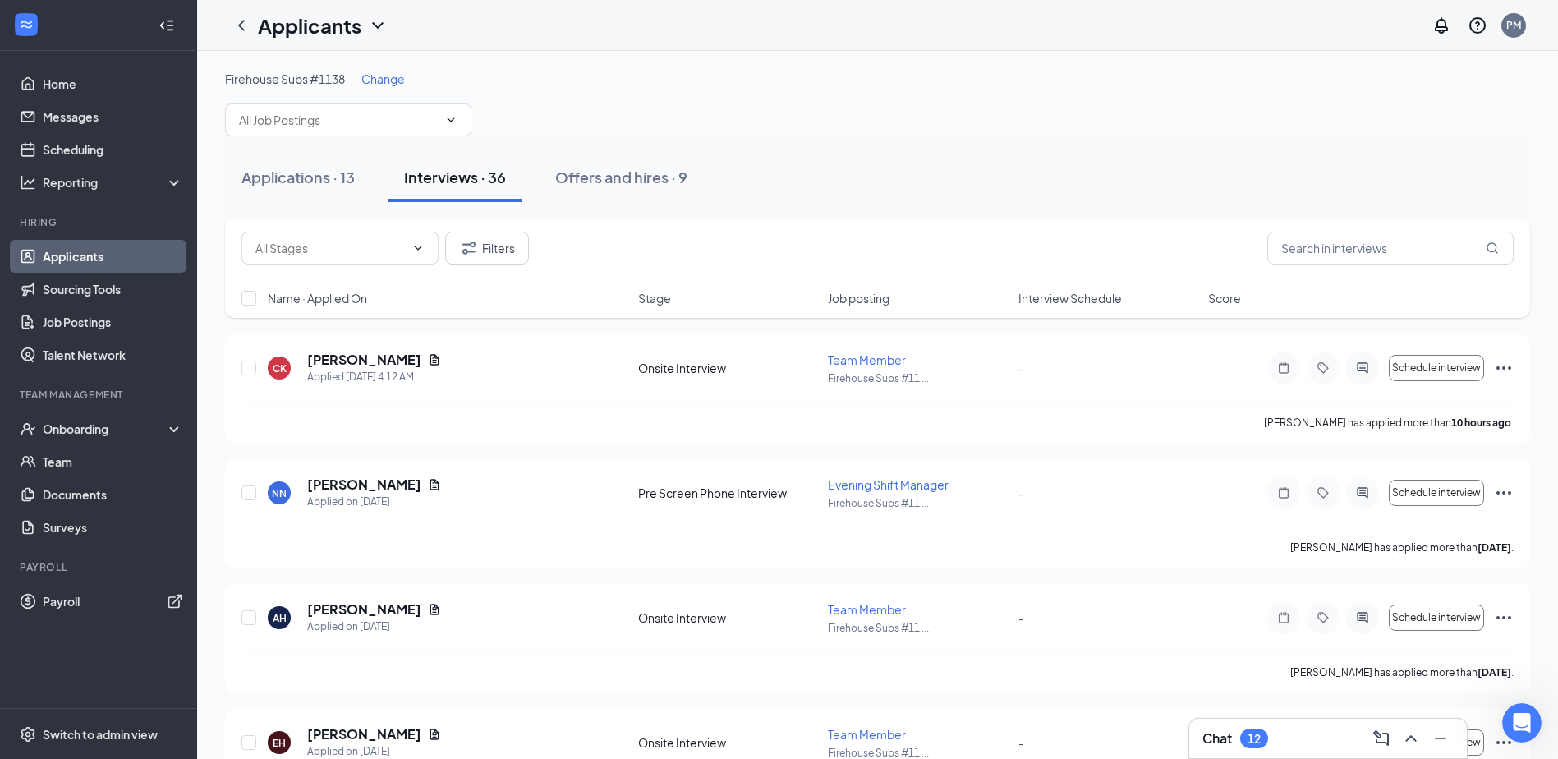
click at [727, 140] on div "Applications · 13 Interviews · 36 Offers and hires · 9" at bounding box center [877, 177] width 1305 height 82
